Goal: Task Accomplishment & Management: Use online tool/utility

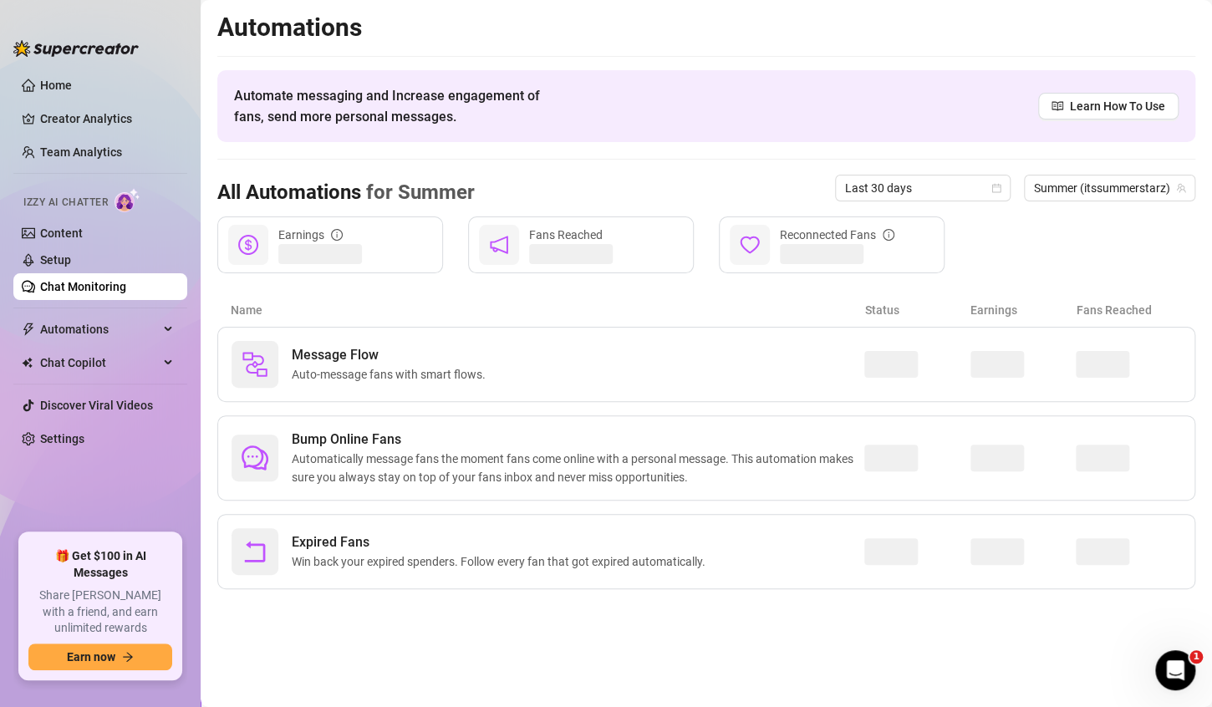
click at [69, 280] on link "Chat Monitoring" at bounding box center [83, 286] width 86 height 13
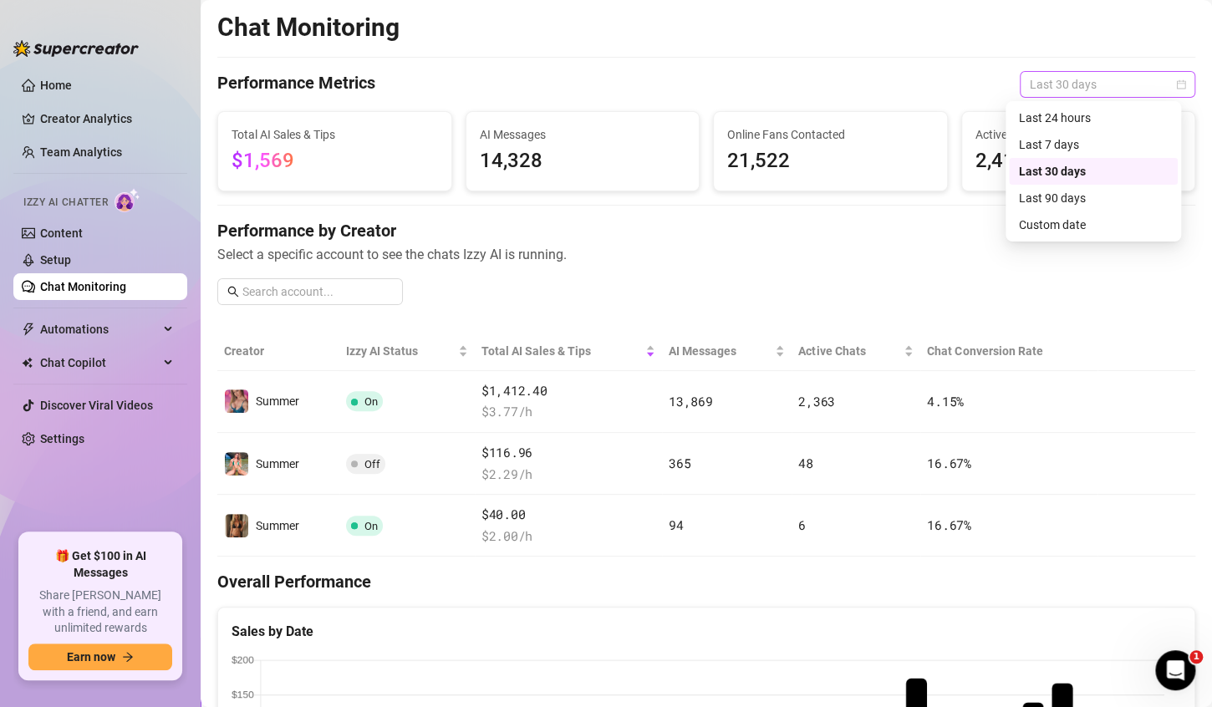
click at [1109, 83] on span "Last 30 days" at bounding box center [1106, 84] width 155 height 25
click at [1066, 119] on div "Last 24 hours" at bounding box center [1093, 118] width 149 height 18
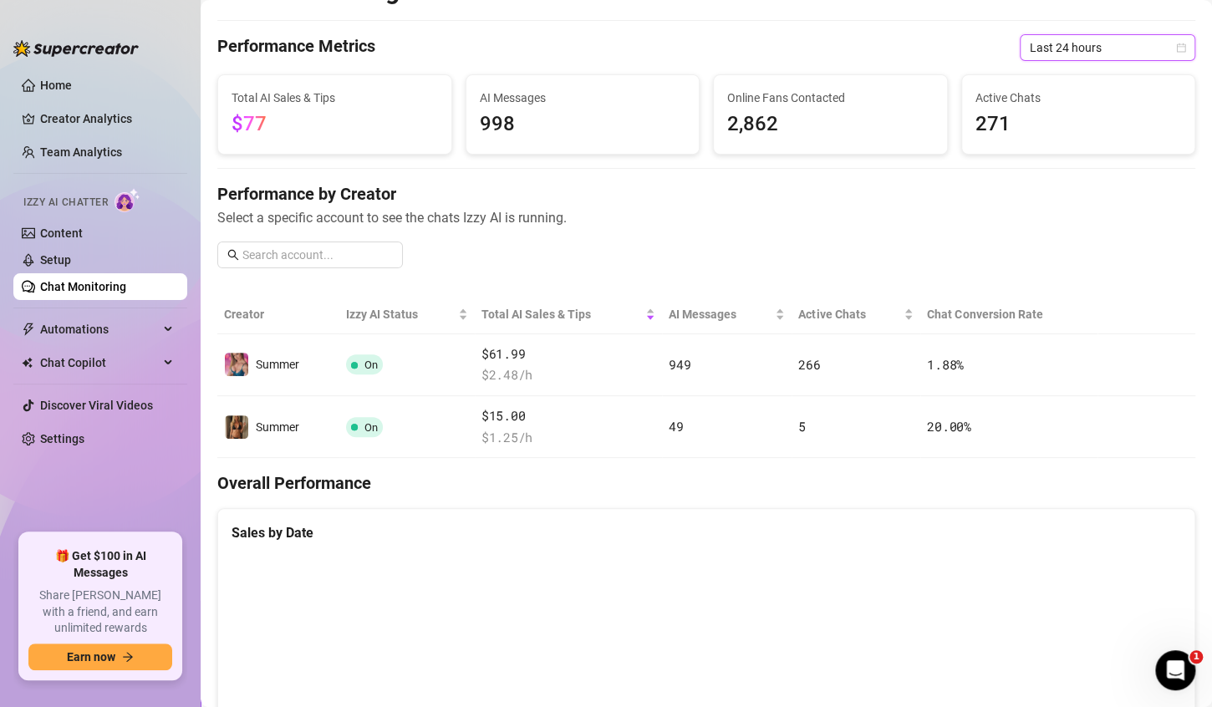
scroll to position [30, 0]
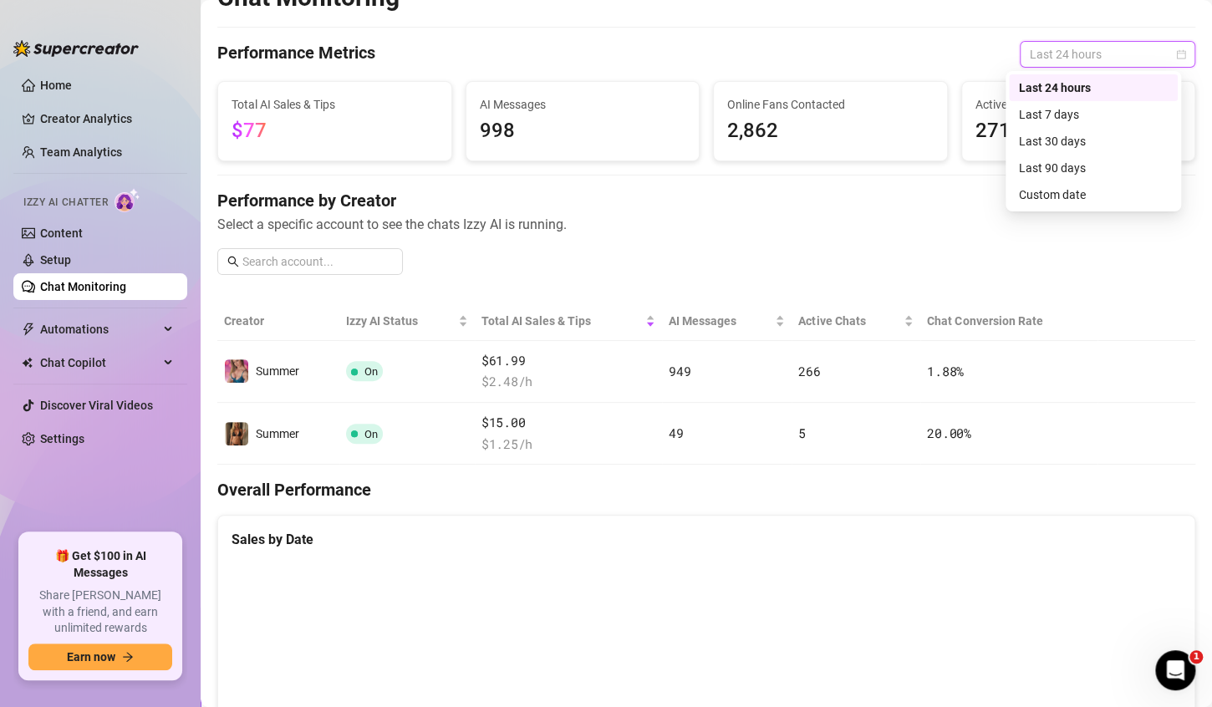
click at [1061, 48] on span "Last 24 hours" at bounding box center [1106, 54] width 155 height 25
click at [1061, 141] on div "Last 30 days" at bounding box center [1093, 141] width 149 height 18
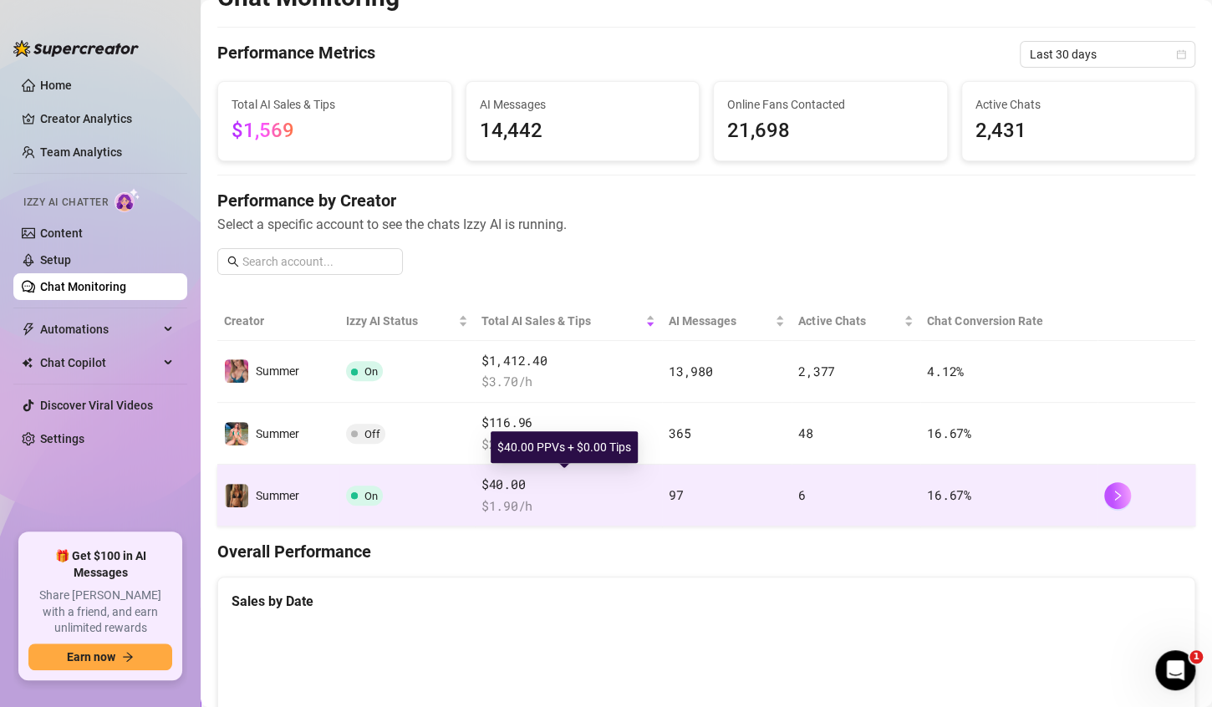
click at [565, 486] on span "$40.00" at bounding box center [568, 485] width 174 height 20
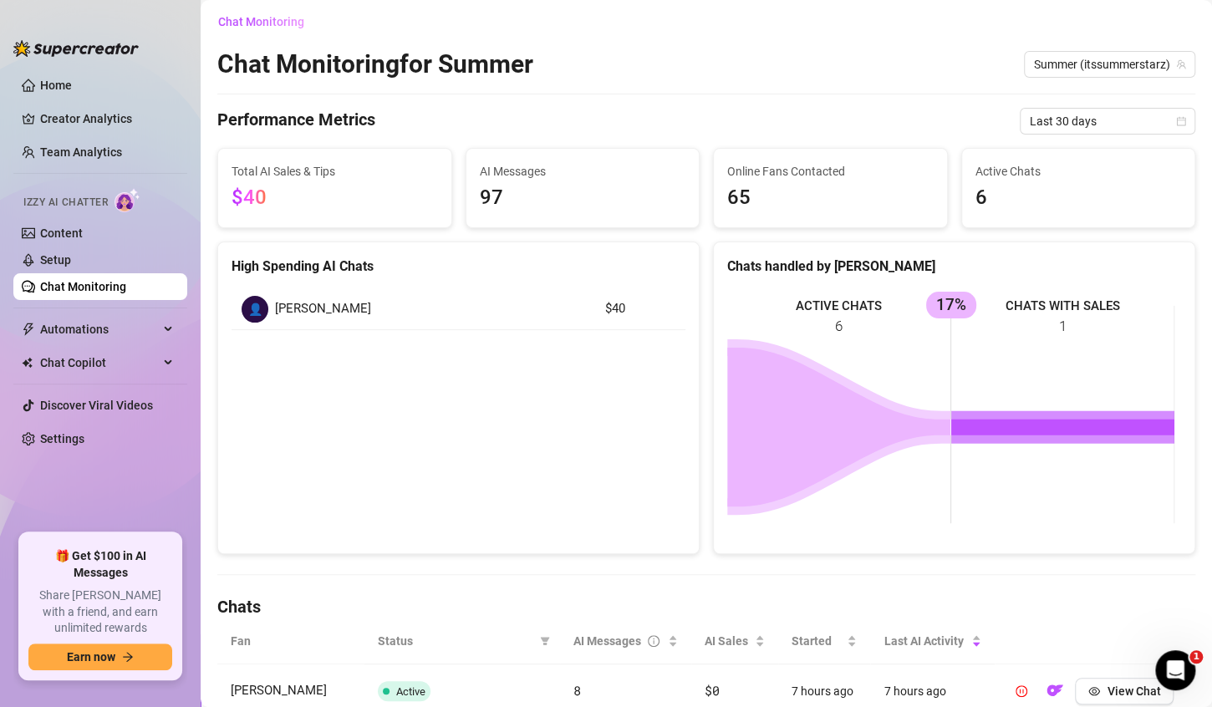
scroll to position [30, 0]
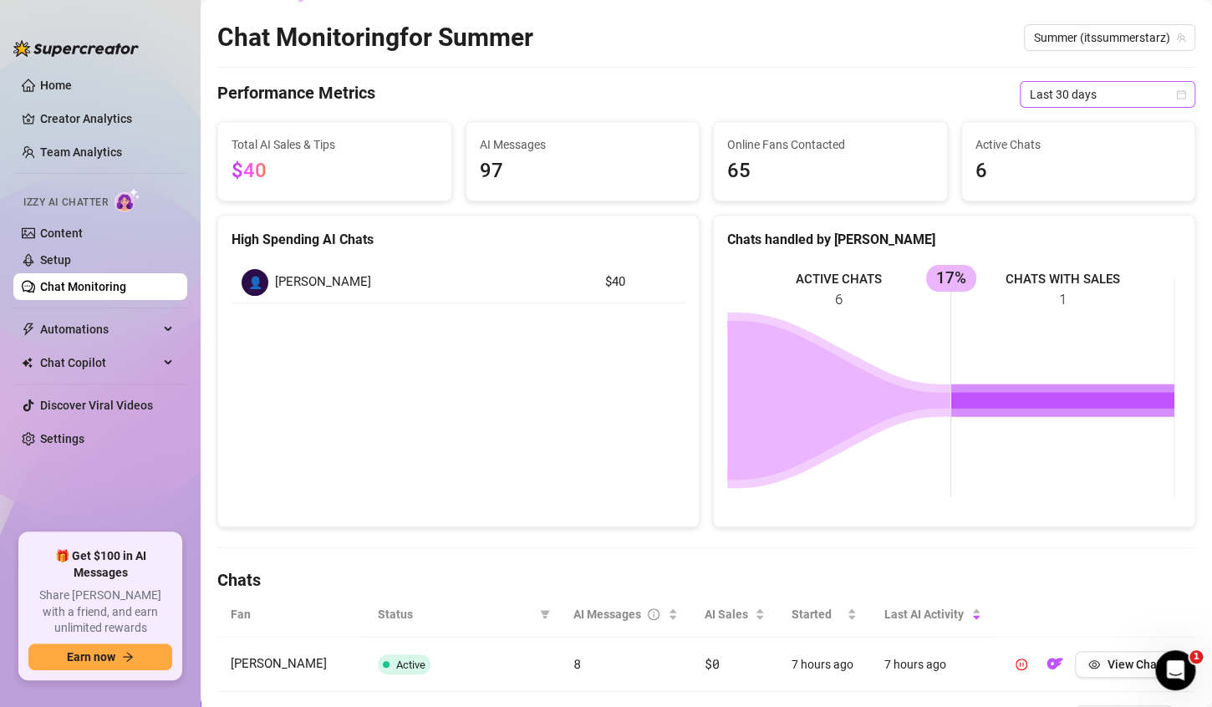
click at [1071, 90] on span "Last 30 days" at bounding box center [1106, 94] width 155 height 25
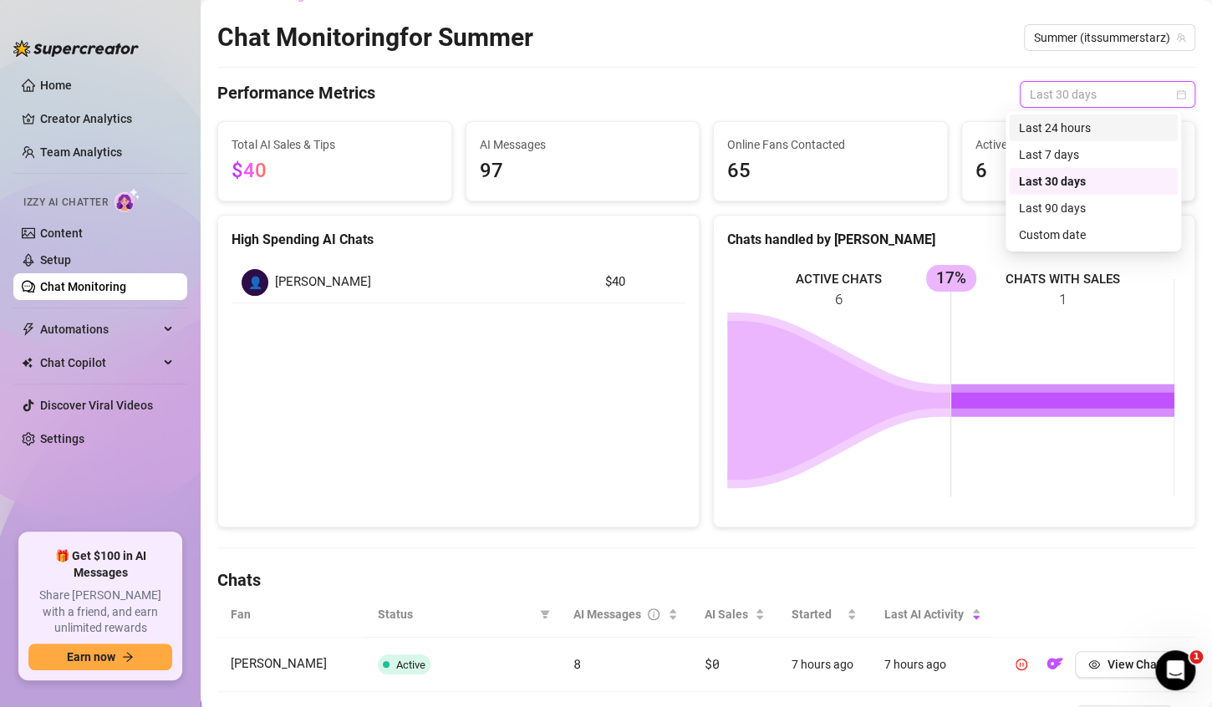
click at [1069, 130] on div "Last 24 hours" at bounding box center [1093, 128] width 149 height 18
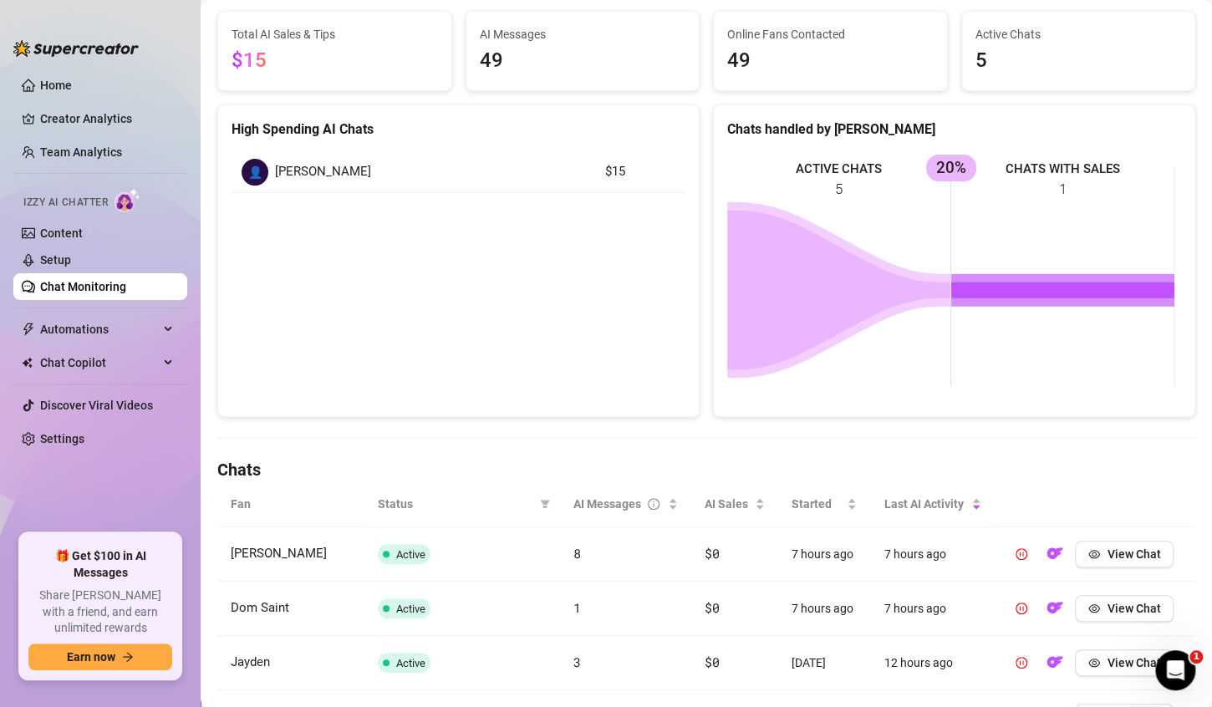
scroll to position [137, 0]
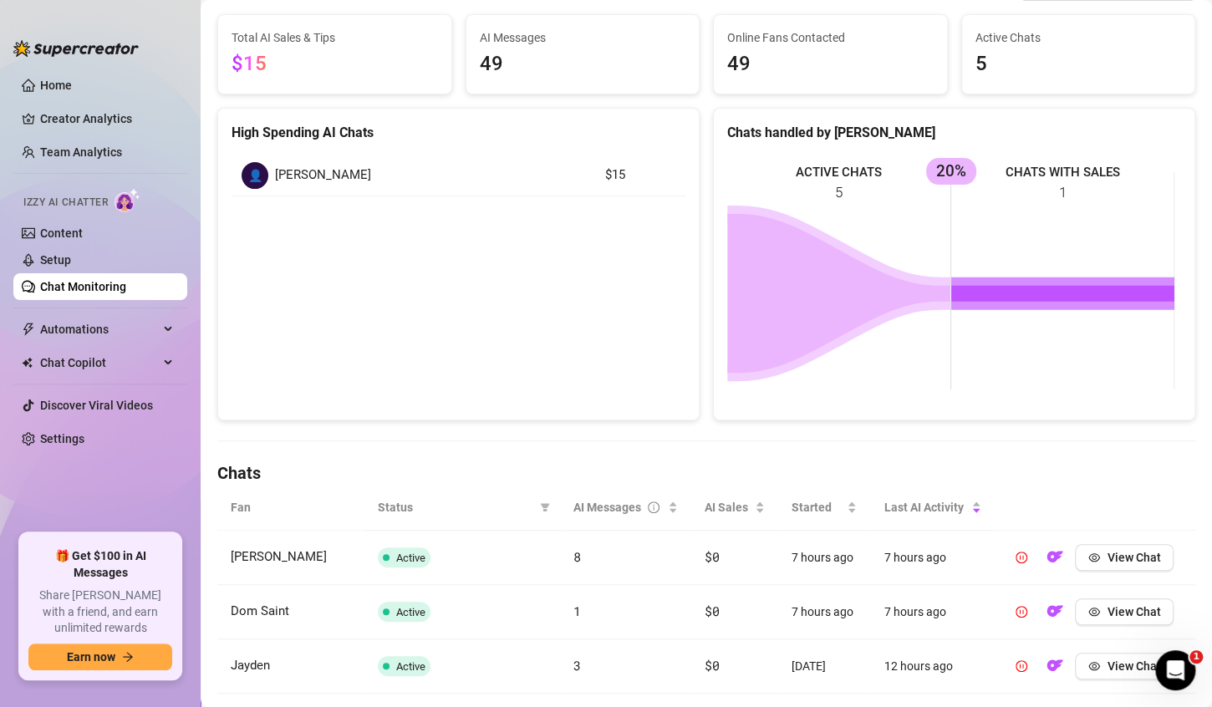
click at [91, 281] on link "Chat Monitoring" at bounding box center [83, 286] width 86 height 13
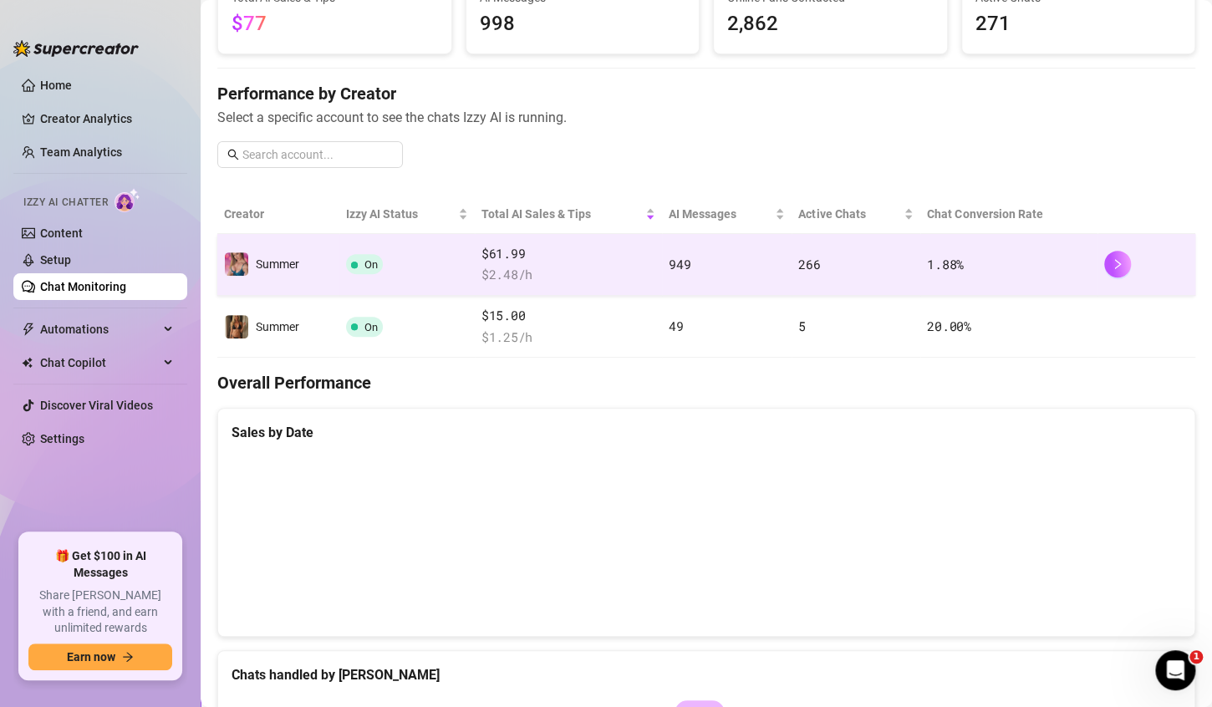
click at [542, 270] on span "$ 2.48 /h" at bounding box center [568, 275] width 174 height 20
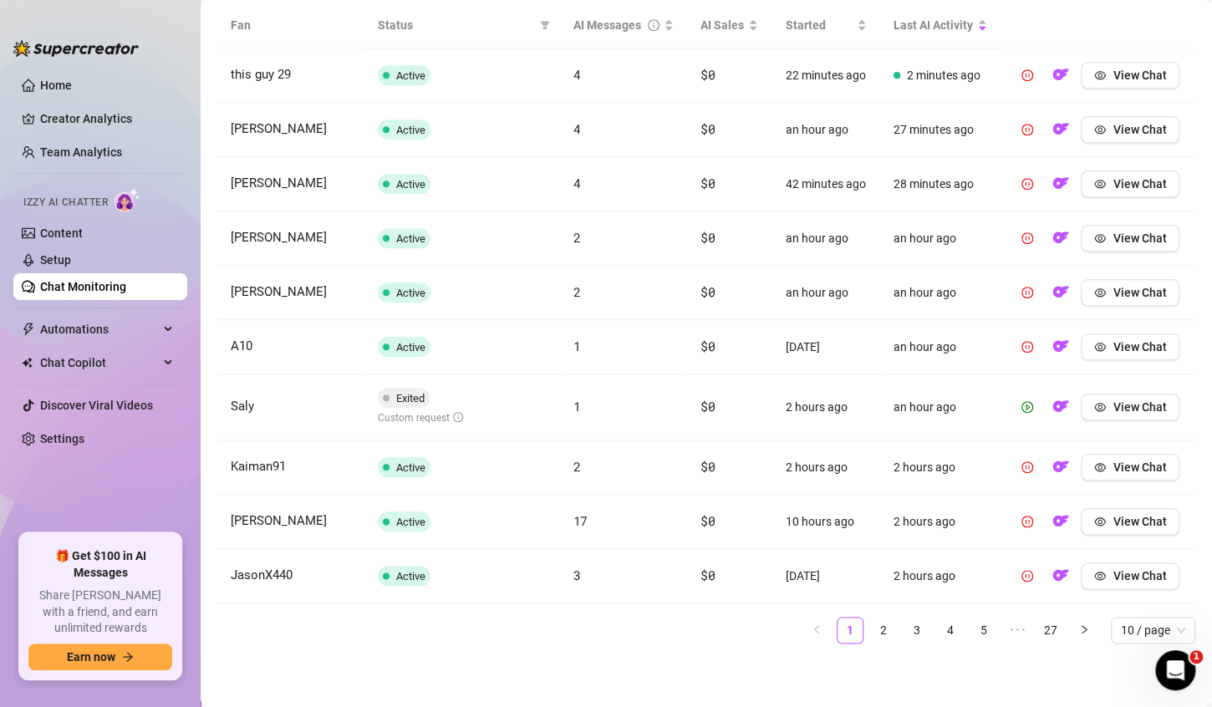
scroll to position [638, 0]
click at [1113, 414] on span "View Chat" at bounding box center [1138, 406] width 53 height 13
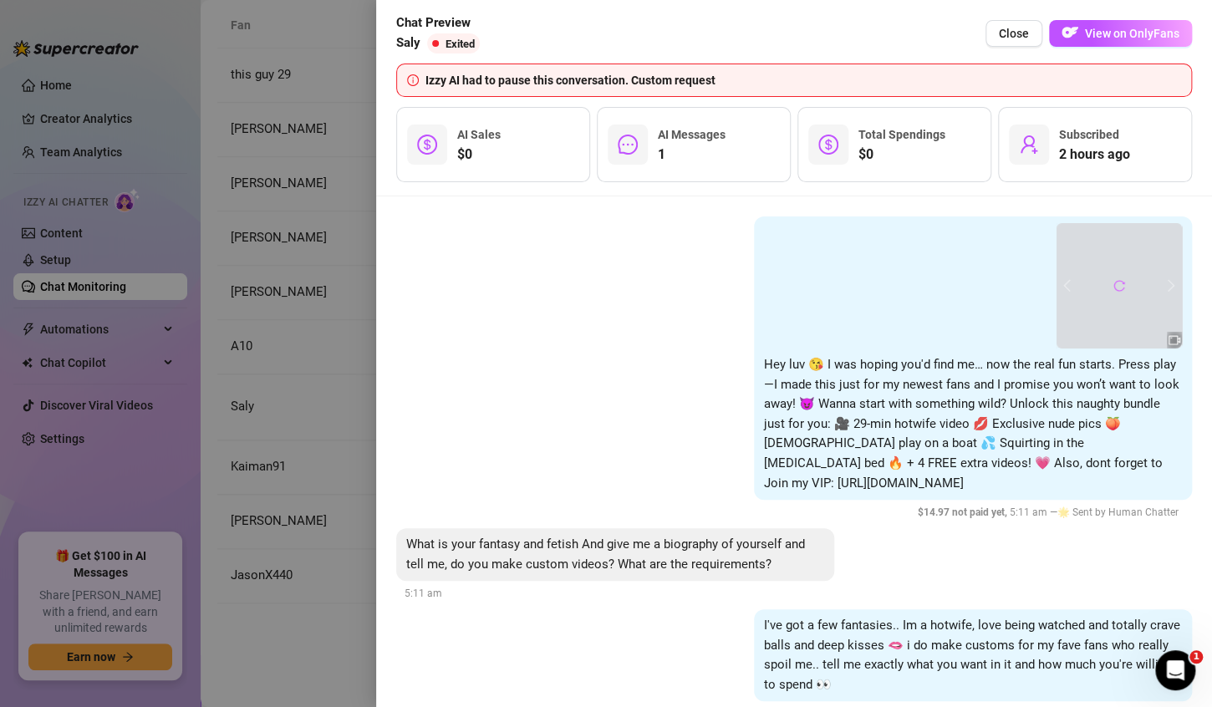
scroll to position [114, 0]
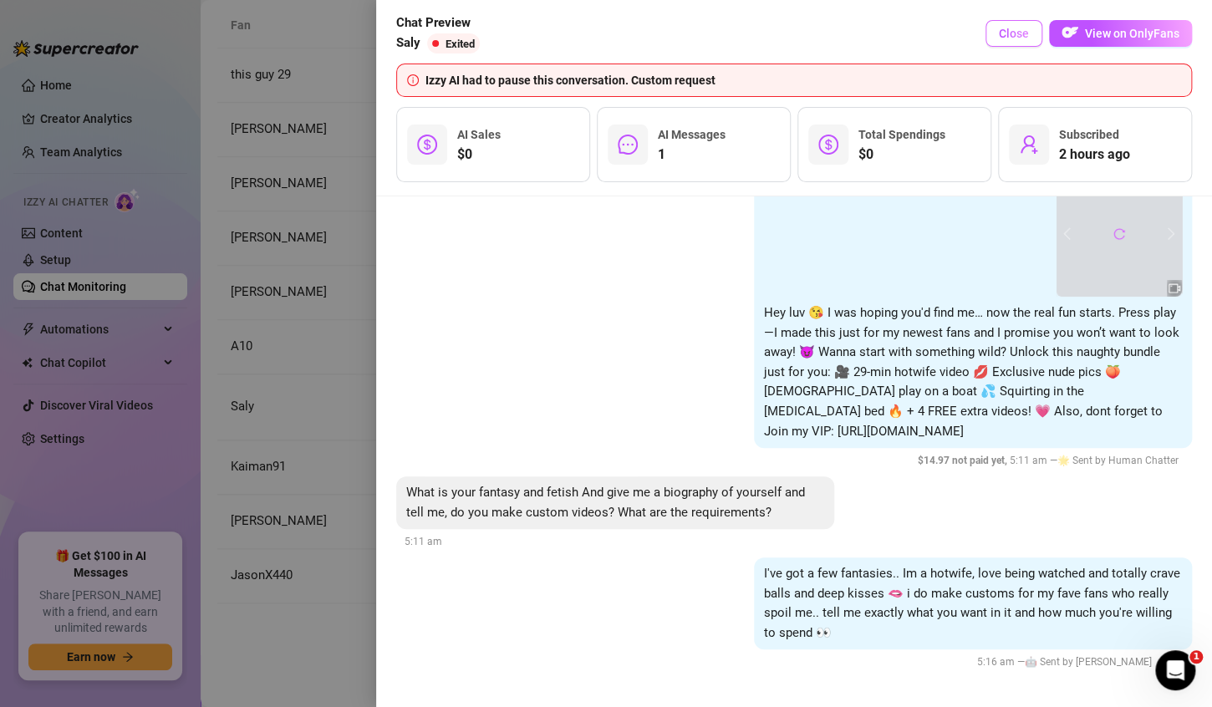
click at [1015, 32] on span "Close" at bounding box center [1014, 33] width 30 height 13
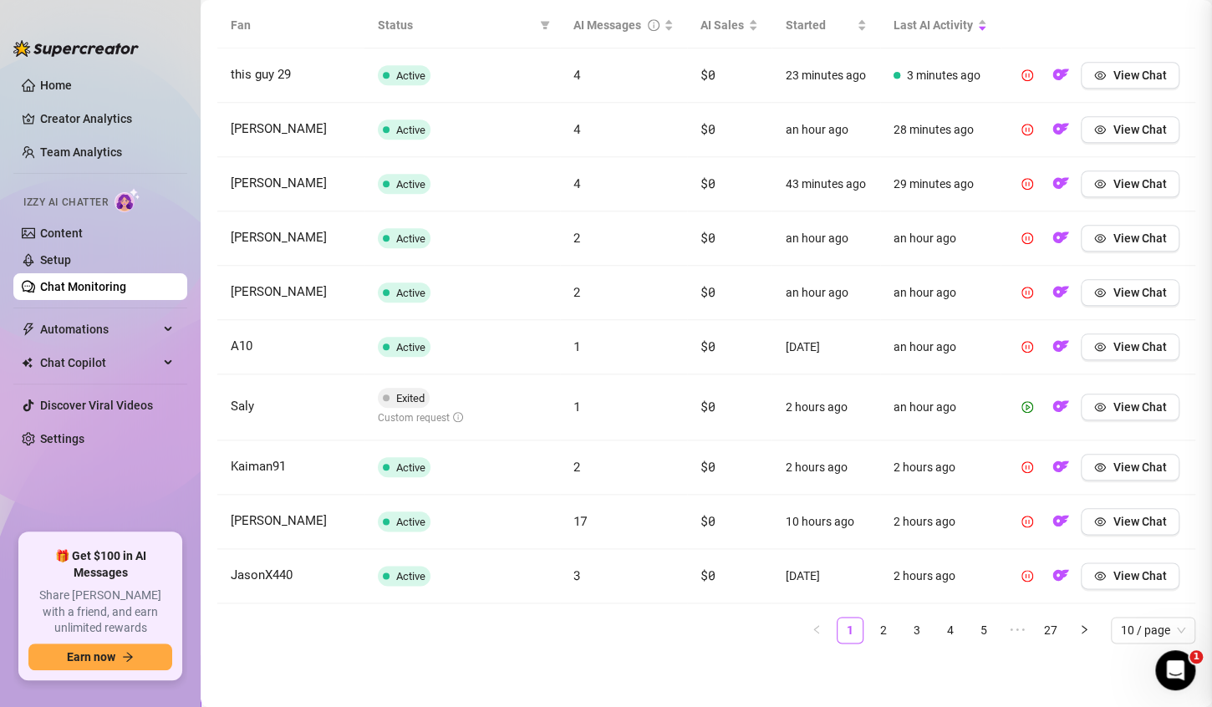
scroll to position [0, 0]
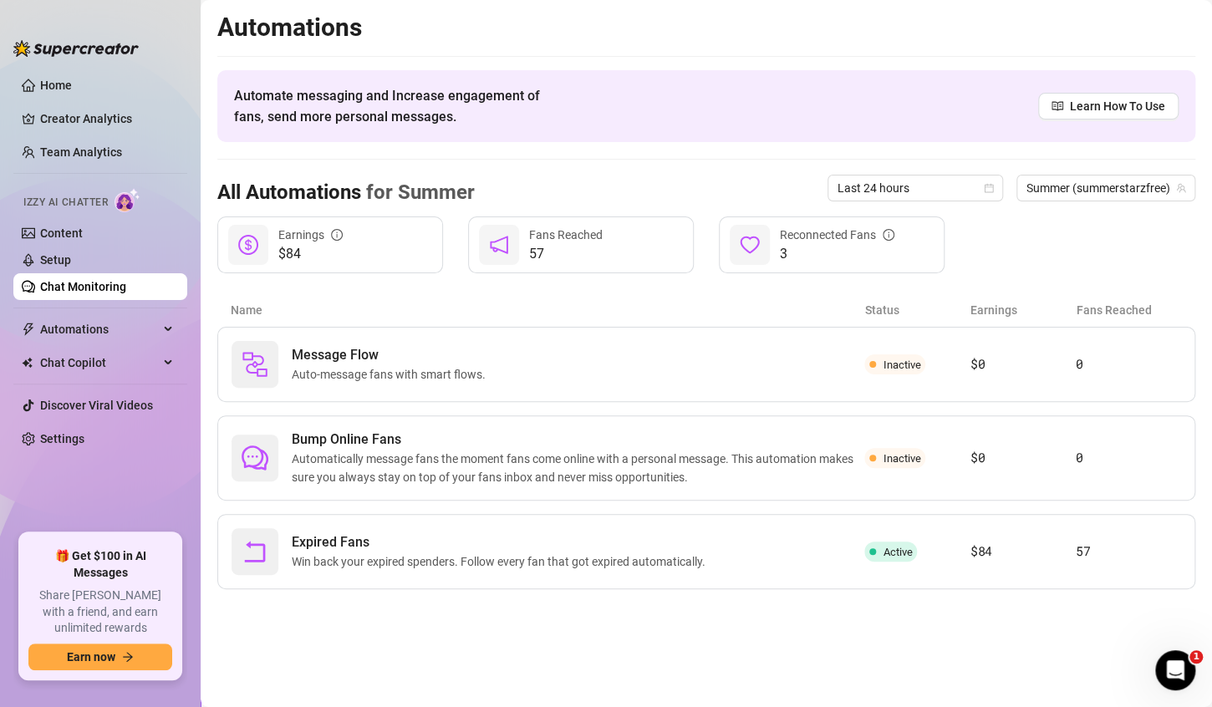
click at [79, 291] on link "Chat Monitoring" at bounding box center [83, 286] width 86 height 13
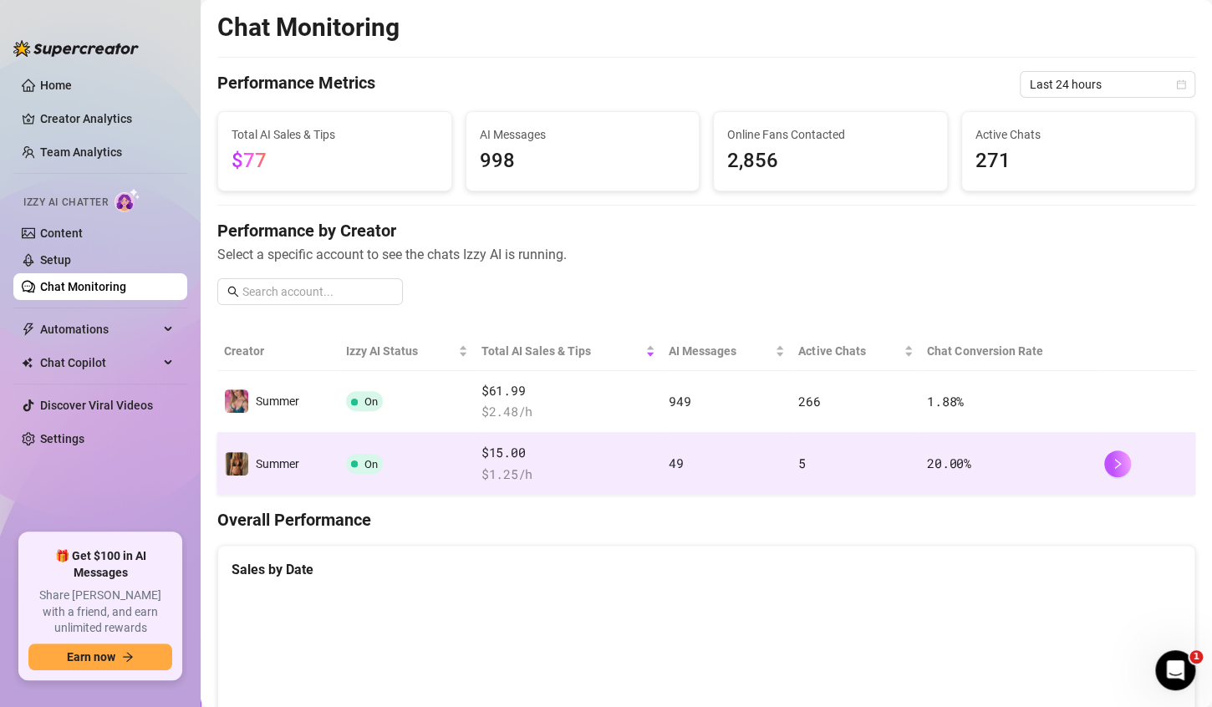
click at [531, 481] on span "$ 1.25 /h" at bounding box center [568, 475] width 174 height 20
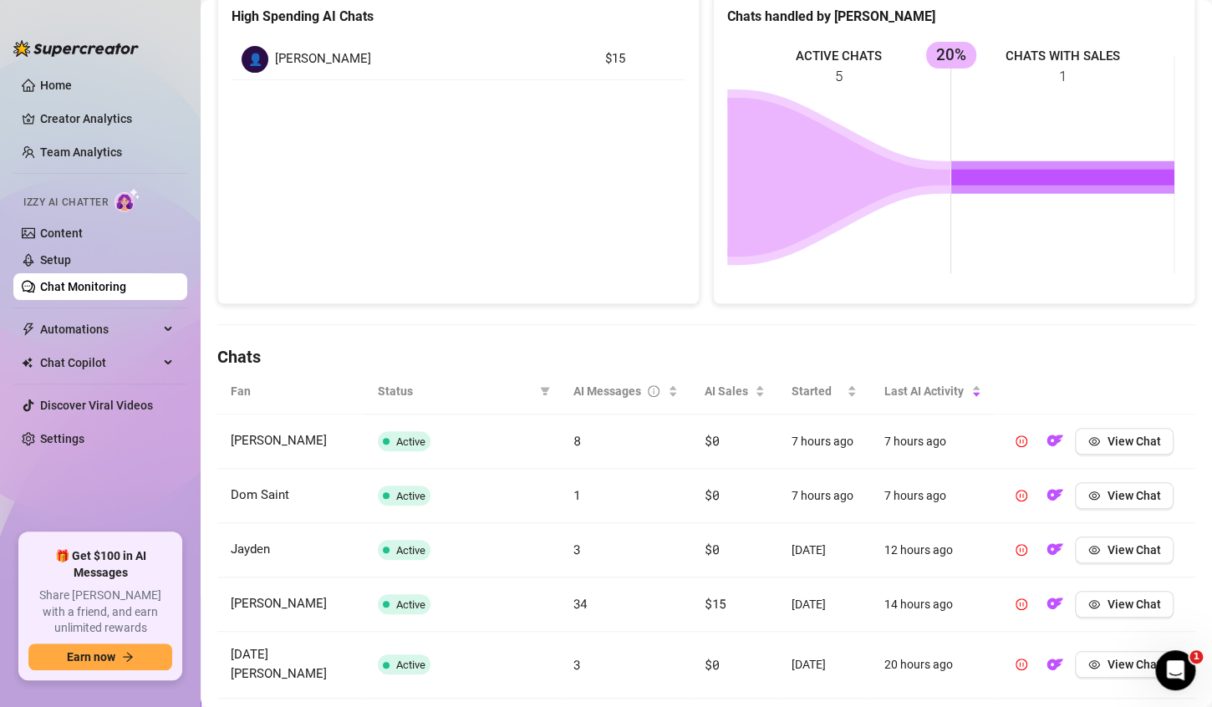
scroll to position [254, 0]
click at [1112, 438] on span "View Chat" at bounding box center [1132, 440] width 53 height 13
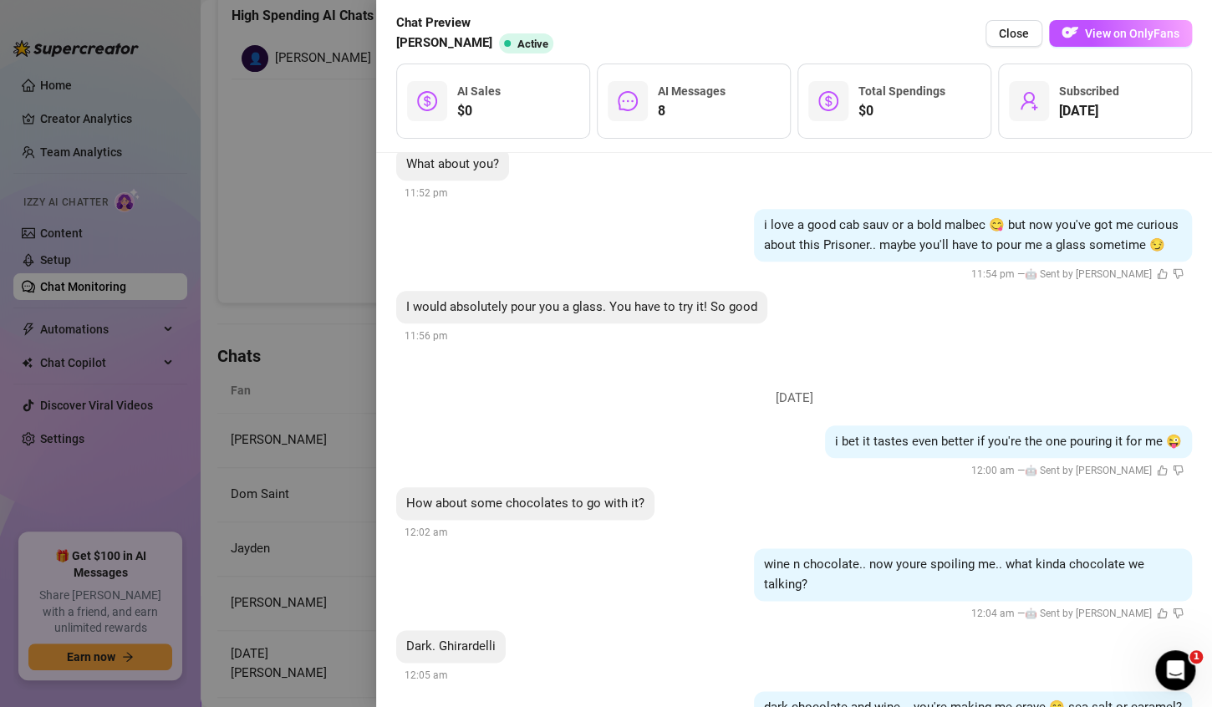
scroll to position [845, 0]
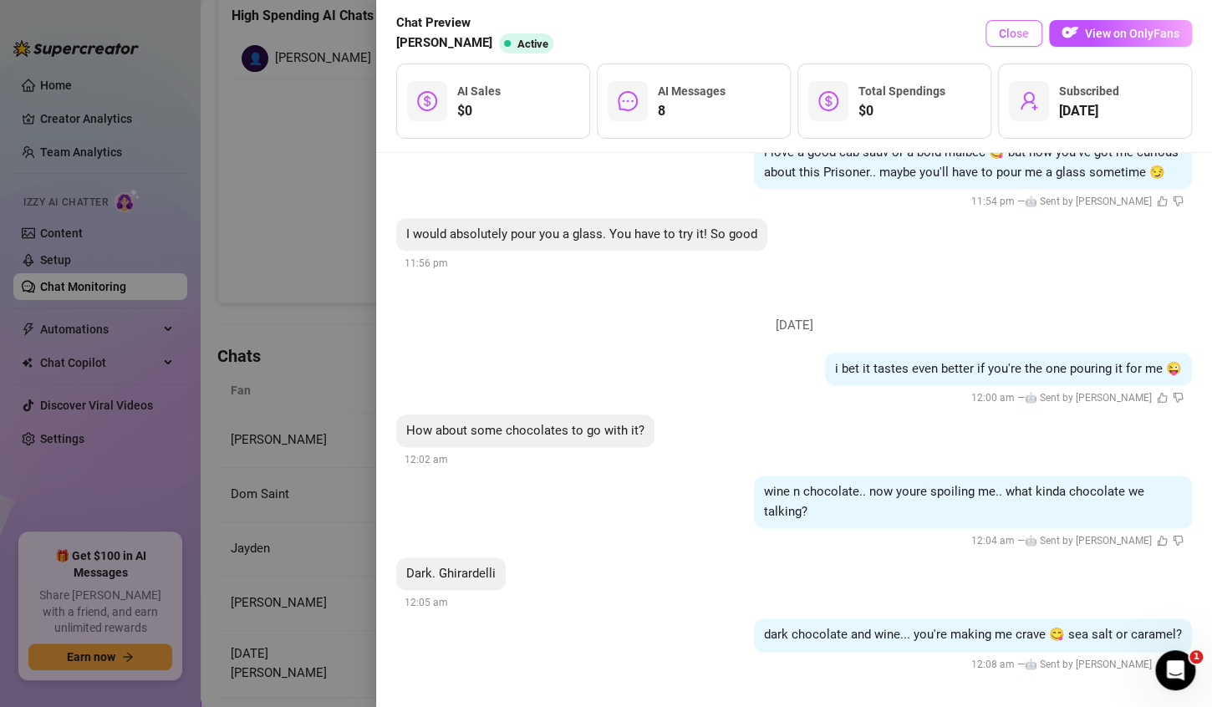
click at [1028, 28] on span "Close" at bounding box center [1014, 33] width 30 height 13
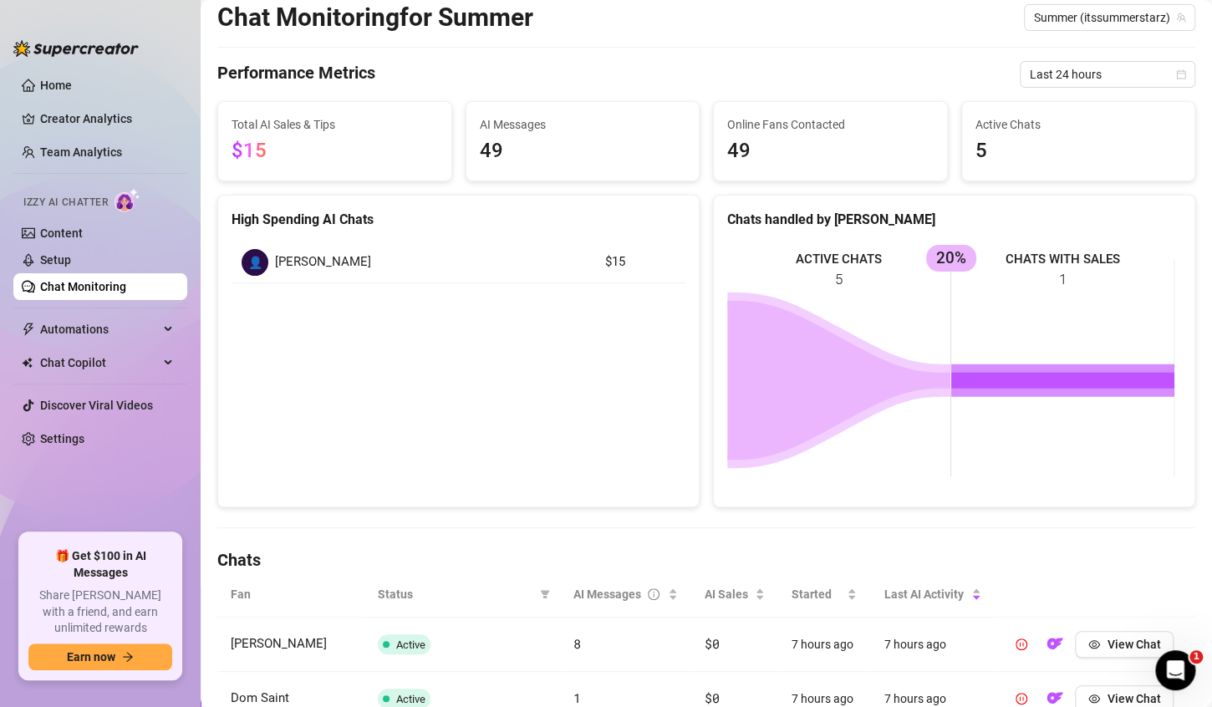
scroll to position [53, 0]
